Goal: Check status: Check status

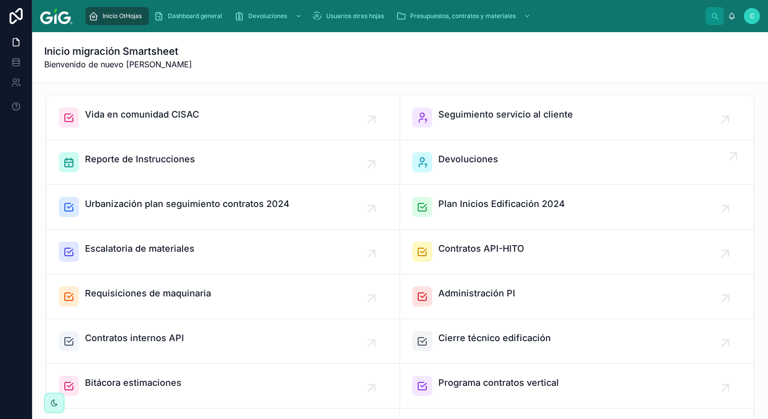
click at [462, 158] on span "Devoluciones" at bounding box center [468, 159] width 60 height 14
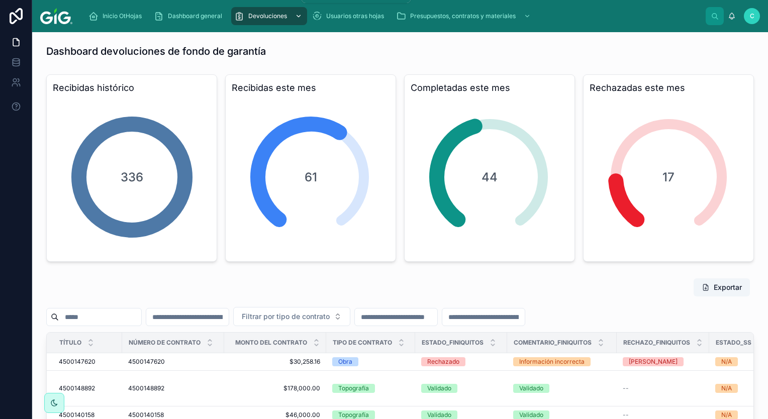
click at [258, 17] on span "Devoluciones" at bounding box center [267, 16] width 39 height 8
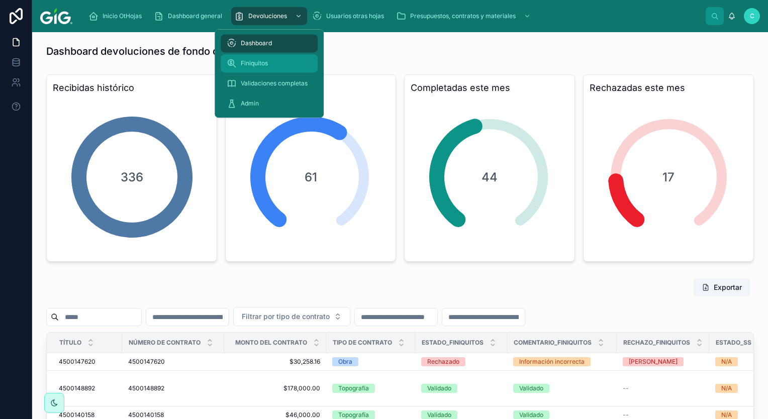
click at [250, 68] on div "Finiquitos" at bounding box center [269, 63] width 85 height 16
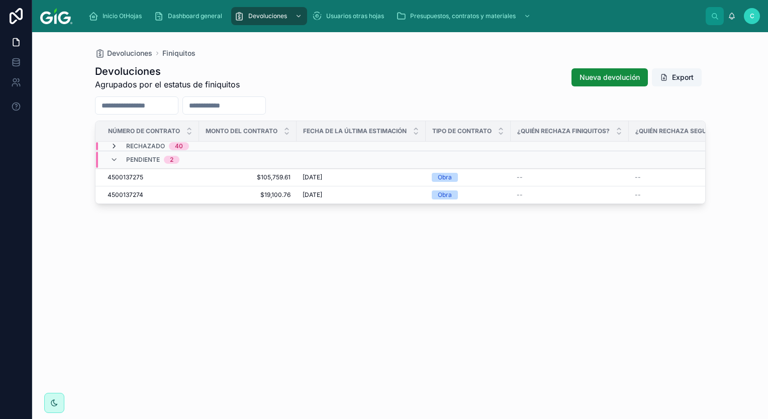
click at [113, 144] on icon at bounding box center [114, 146] width 8 height 8
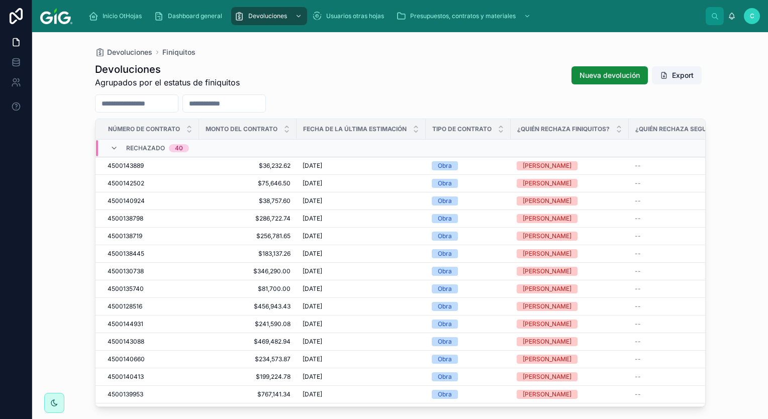
click at [233, 102] on input "text" at bounding box center [224, 103] width 82 height 14
type input "**********"
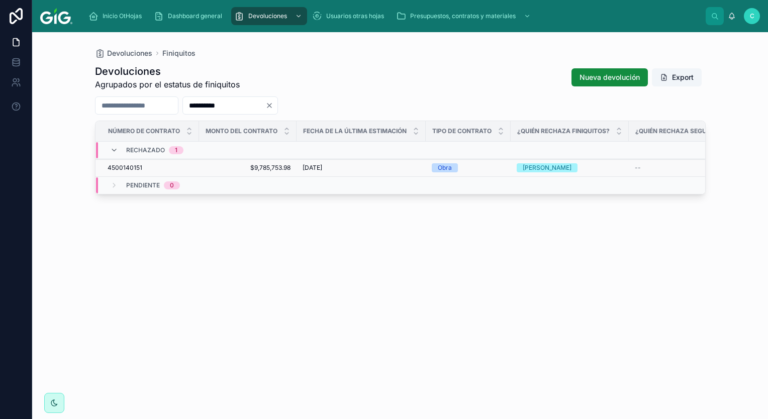
click at [134, 167] on span "4500140151" at bounding box center [125, 168] width 35 height 8
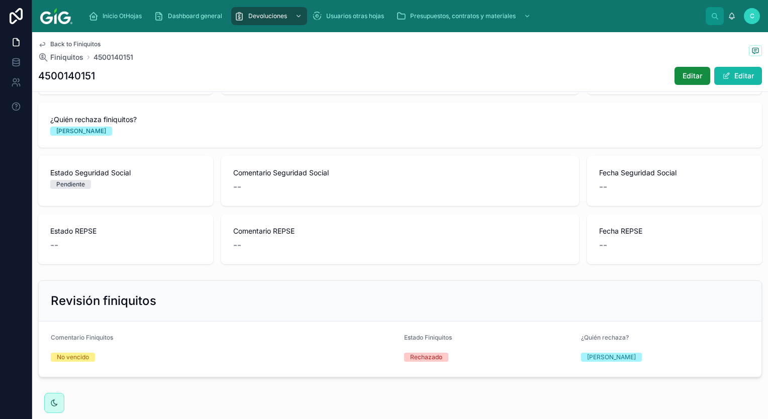
scroll to position [514, 0]
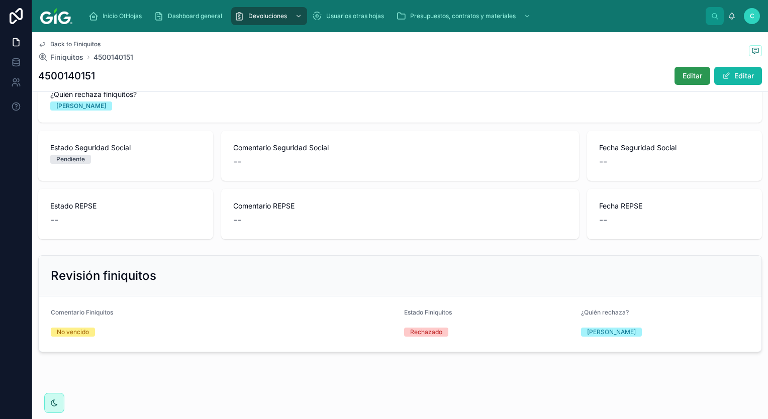
click at [674, 73] on button "Editar" at bounding box center [692, 76] width 36 height 18
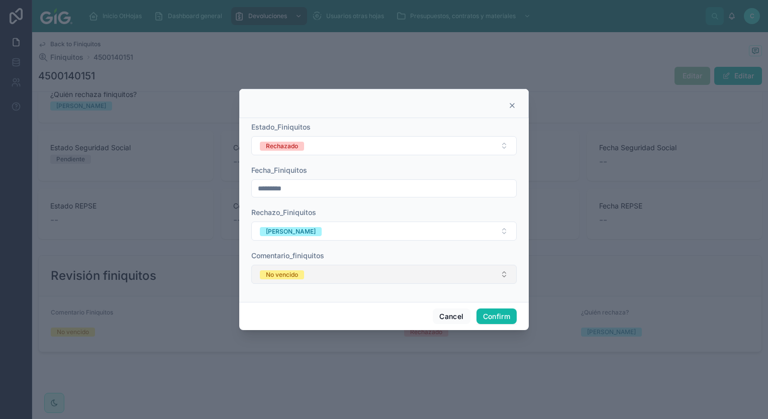
click at [351, 276] on button "No vencido" at bounding box center [383, 274] width 265 height 19
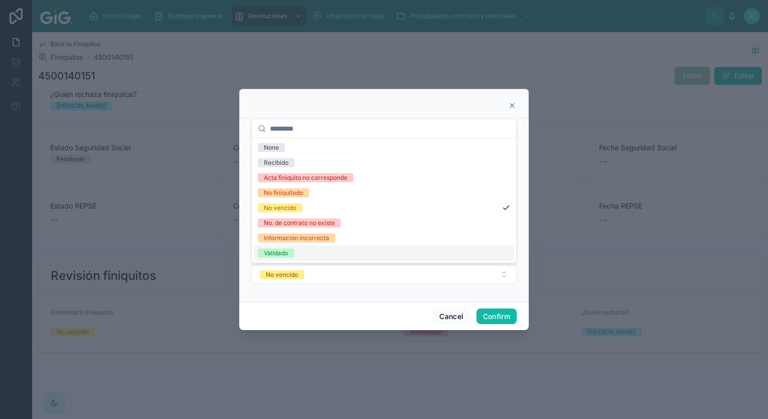
click at [288, 253] on span "Validado" at bounding box center [276, 253] width 36 height 9
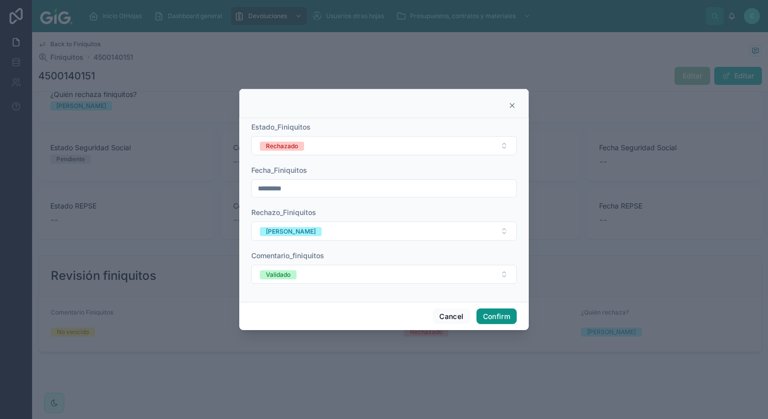
click at [492, 314] on button "Confirm" at bounding box center [496, 316] width 40 height 16
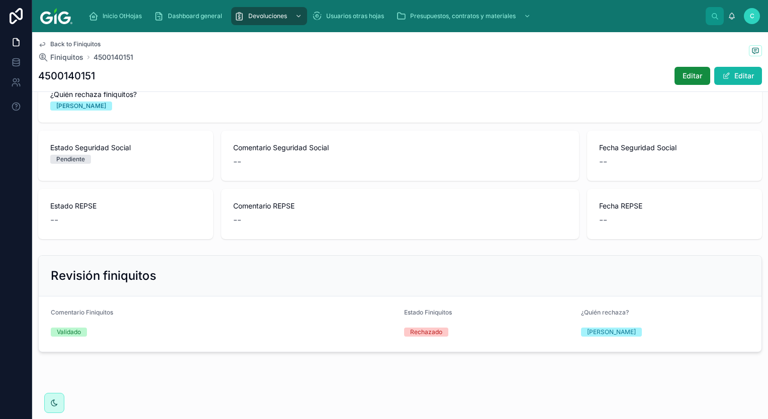
click at [506, 63] on div "Back to Finiquitos Finiquitos 4500140151 4500140151 Editar Editar" at bounding box center [399, 61] width 723 height 59
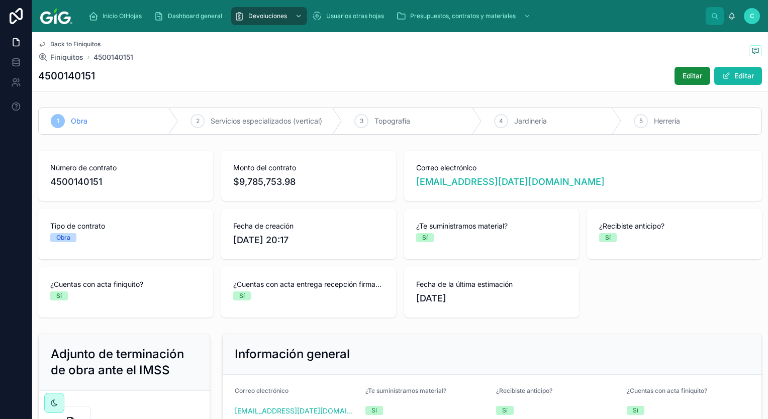
scroll to position [0, 0]
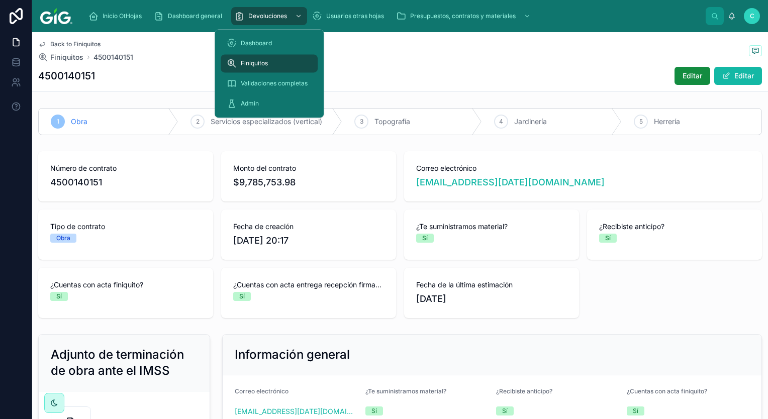
click at [245, 65] on span "Finiquitos" at bounding box center [254, 63] width 27 height 8
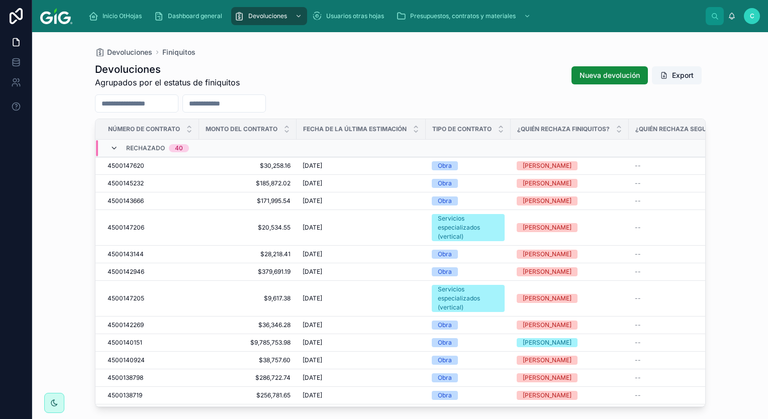
click at [110, 148] on icon at bounding box center [114, 148] width 8 height 8
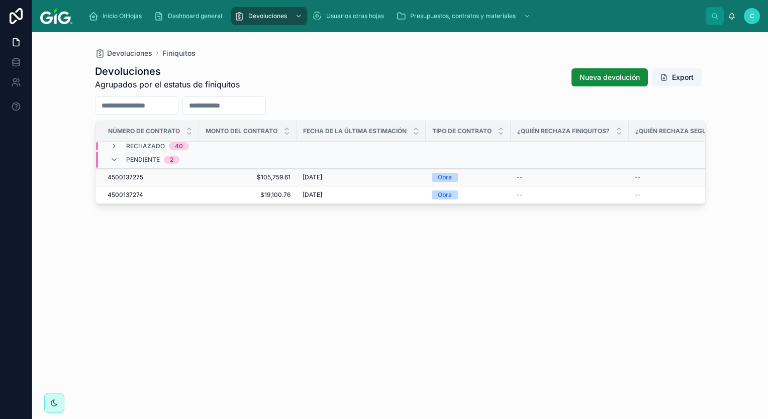
click at [134, 177] on span "4500137275" at bounding box center [126, 177] width 36 height 8
click at [129, 195] on span "4500137274" at bounding box center [126, 195] width 36 height 8
click at [386, 332] on div "Devoluciones Agrupados por el estatus de finiquitos Nueva devolución Export Núm…" at bounding box center [400, 232] width 610 height 349
drag, startPoint x: 435, startPoint y: 257, endPoint x: 614, endPoint y: 197, distance: 189.5
click at [435, 257] on div "Devoluciones Agrupados por el estatus de finiquitos Nueva devolución Export Núm…" at bounding box center [400, 232] width 610 height 349
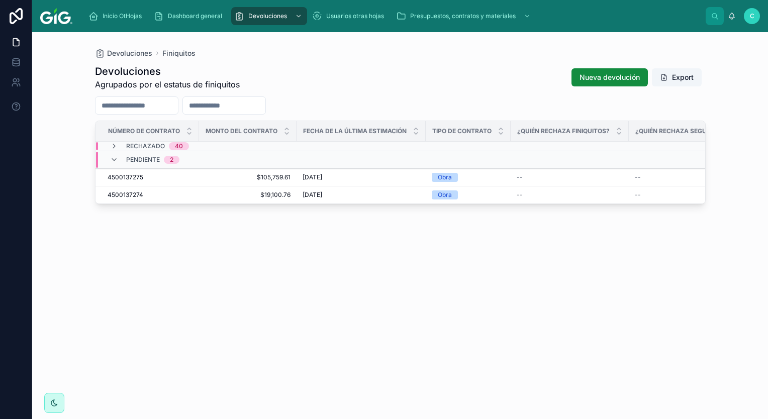
click at [753, 13] on span "C" at bounding box center [752, 16] width 5 height 8
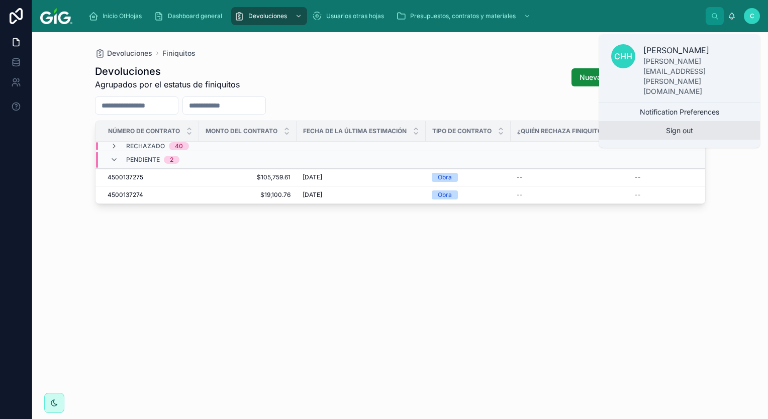
click at [663, 122] on button "Sign out" at bounding box center [679, 131] width 161 height 18
